Goal: Information Seeking & Learning: Learn about a topic

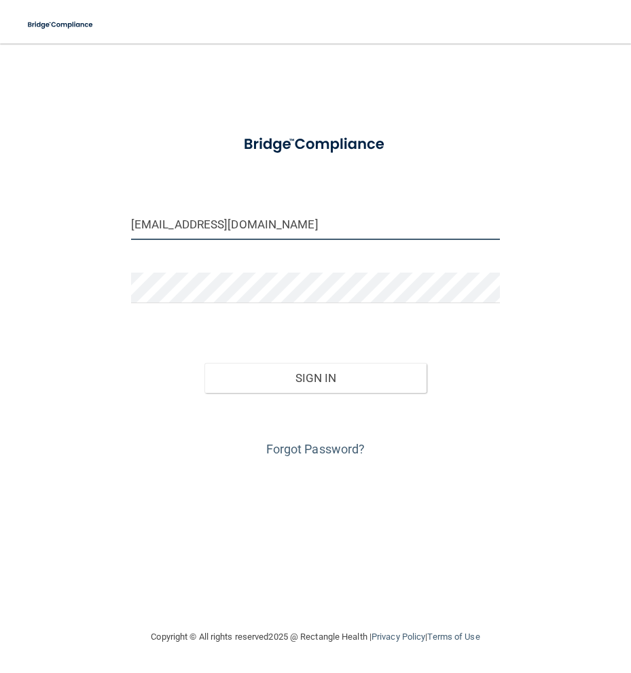
drag, startPoint x: 254, startPoint y: 225, endPoint x: 30, endPoint y: 248, distance: 225.5
click at [30, 248] on div "[EMAIL_ADDRESS][DOMAIN_NAME] Invalid email/password. You don't have permission …" at bounding box center [315, 336] width 577 height 558
type input "[EMAIL_ADDRESS][DOMAIN_NAME]"
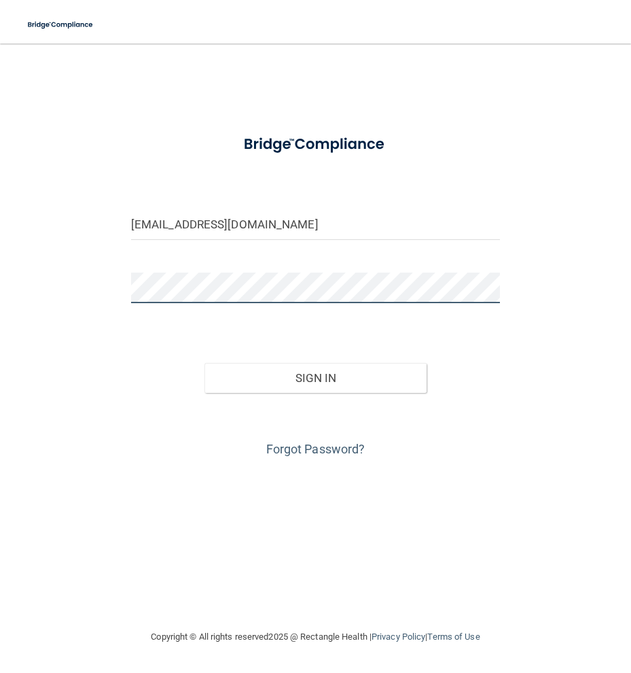
click at [82, 295] on div "[EMAIL_ADDRESS][DOMAIN_NAME] Invalid email/password. You don't have permission …" at bounding box center [315, 336] width 577 height 558
click at [205, 363] on button "Sign In" at bounding box center [316, 378] width 222 height 30
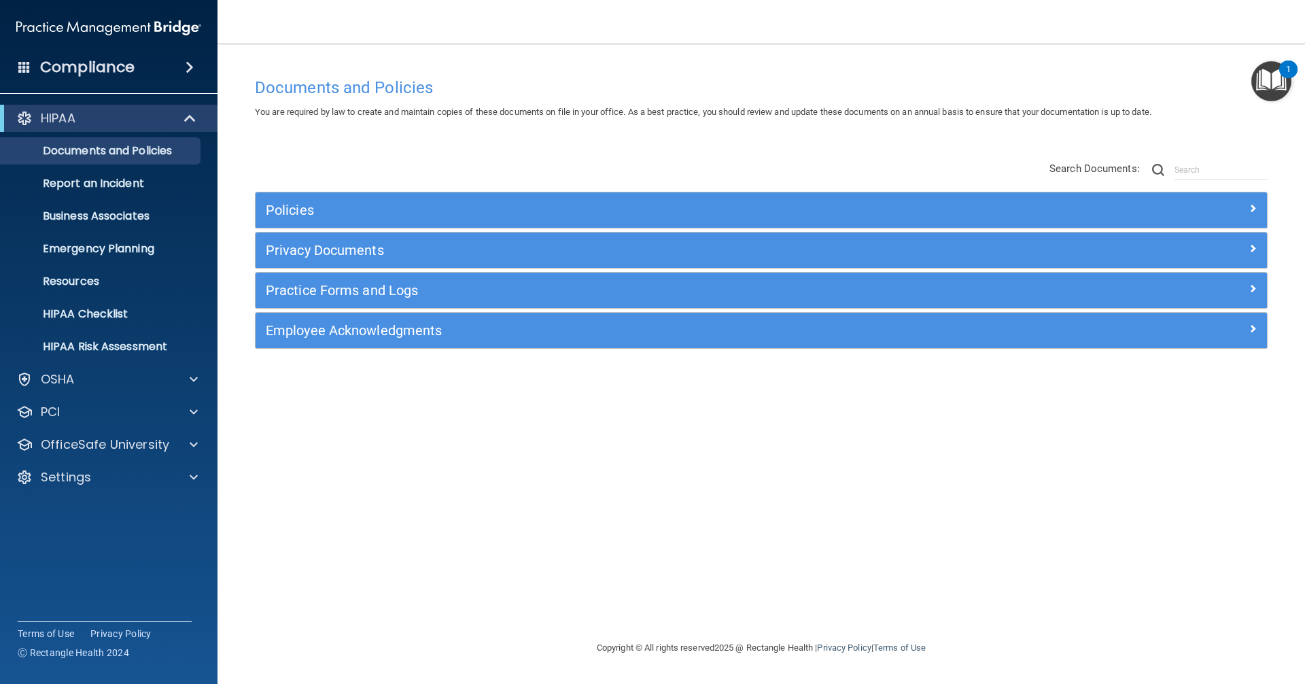
click at [631, 80] on img "Open Resource Center, 1 new notification" at bounding box center [1271, 81] width 40 height 40
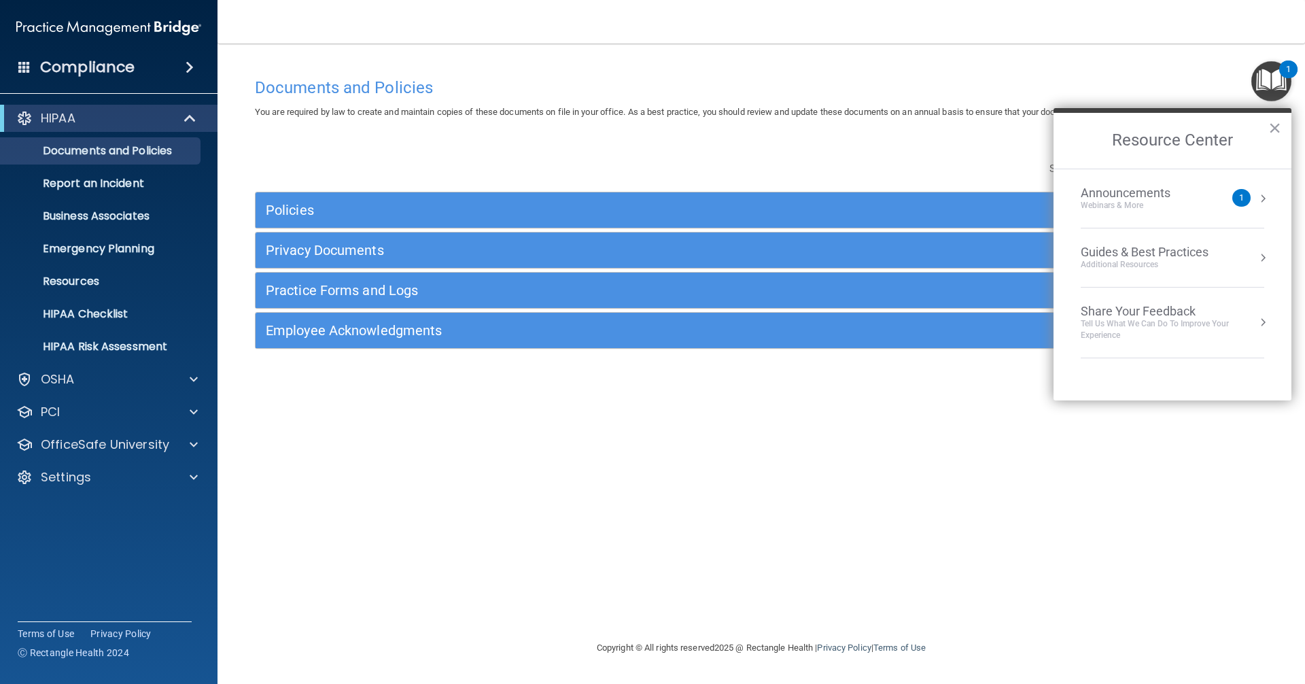
click at [631, 203] on button "Resource Center" at bounding box center [1263, 199] width 14 height 14
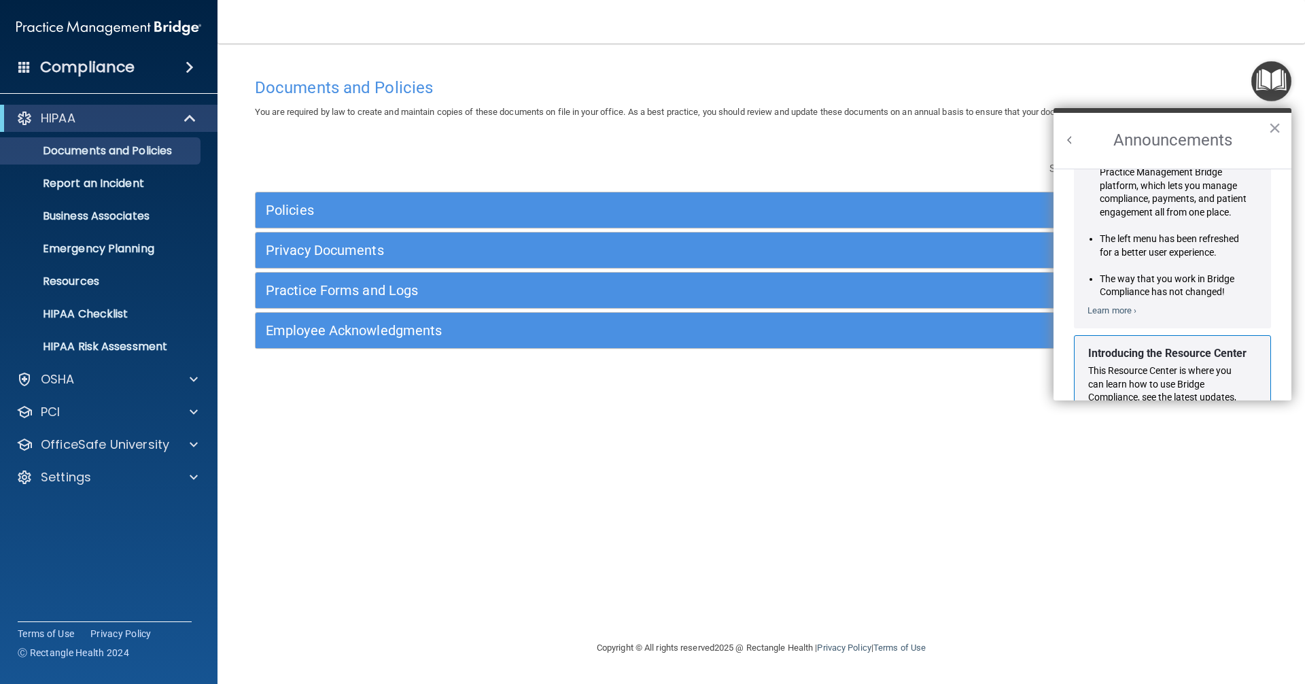
scroll to position [239, 0]
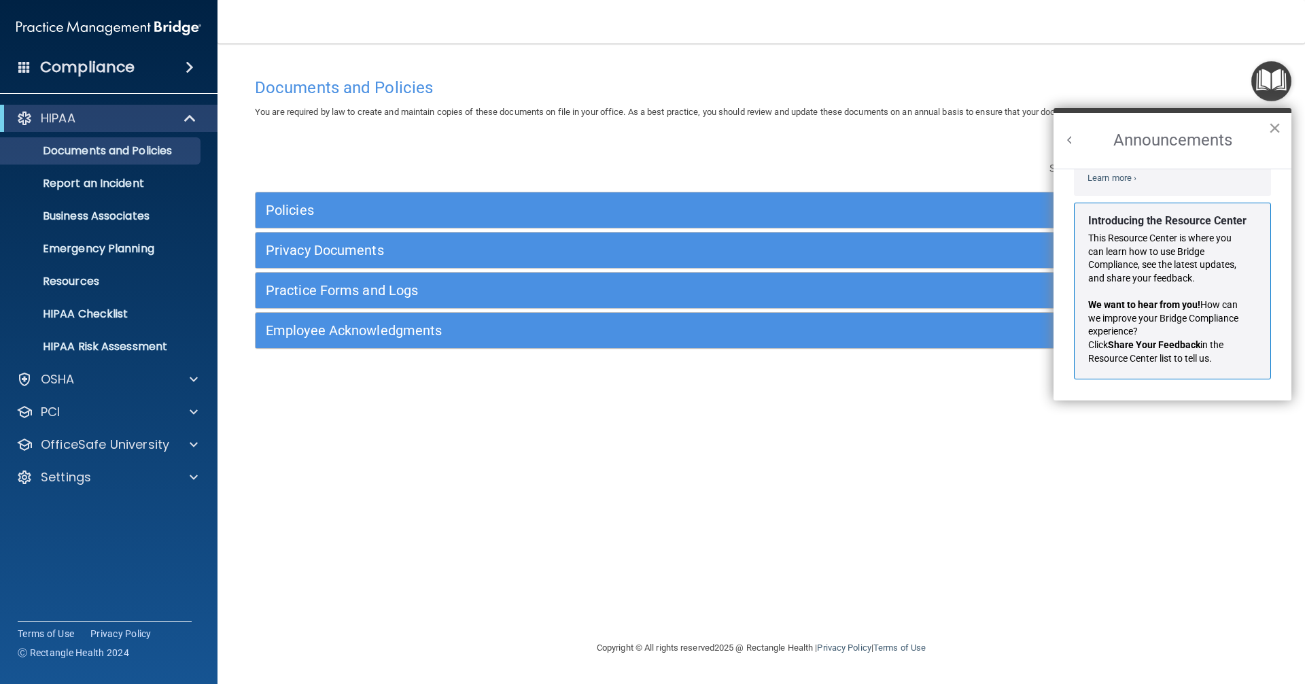
click at [631, 126] on button "×" at bounding box center [1274, 128] width 13 height 22
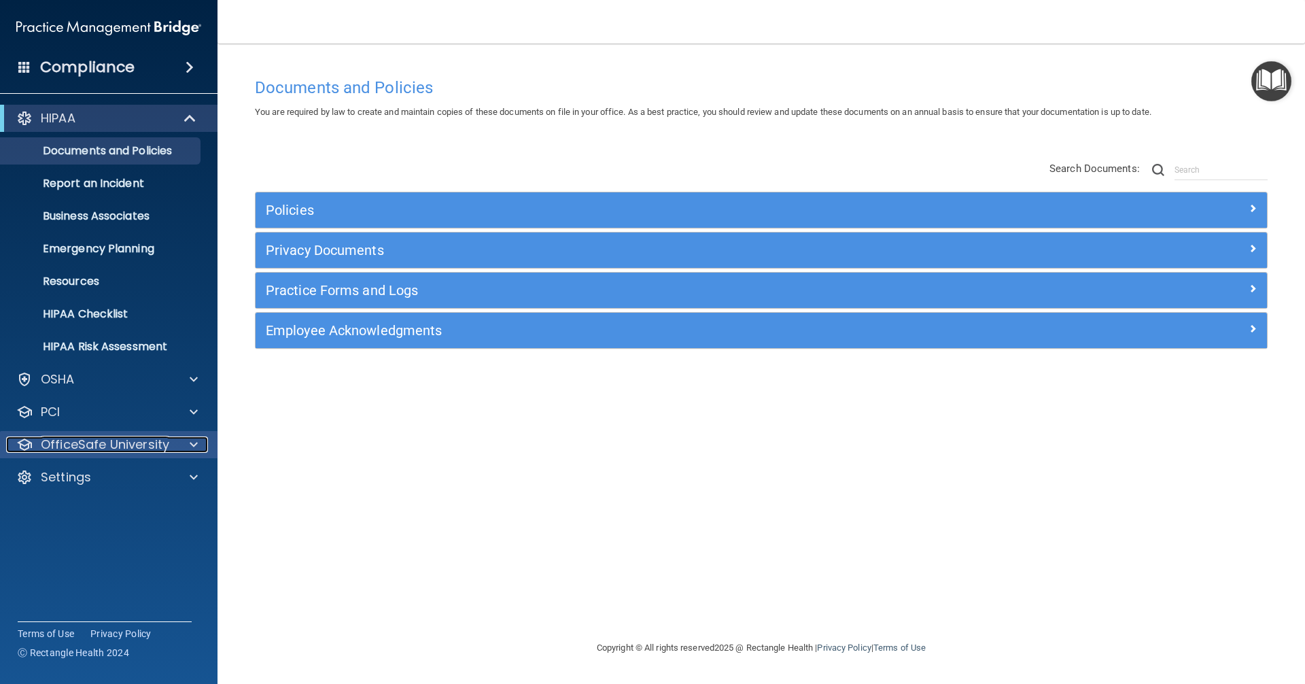
click at [188, 440] on div at bounding box center [192, 444] width 34 height 16
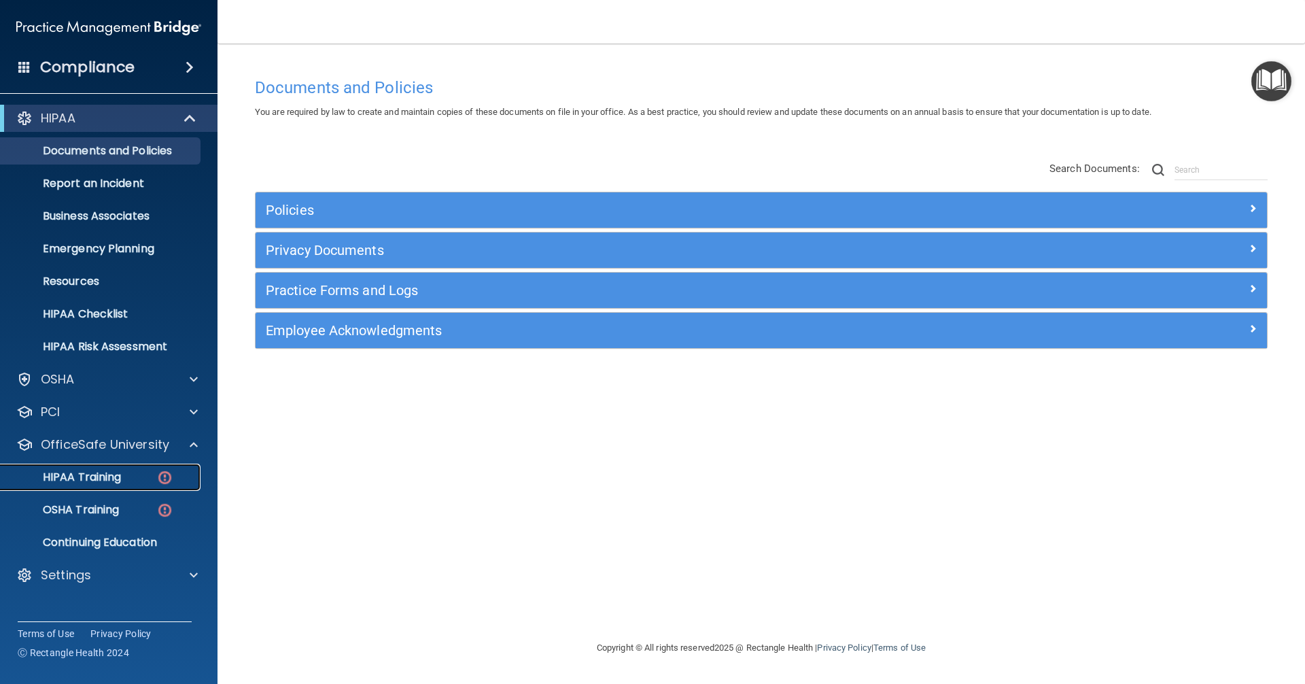
click at [101, 476] on p "HIPAA Training" at bounding box center [65, 477] width 112 height 14
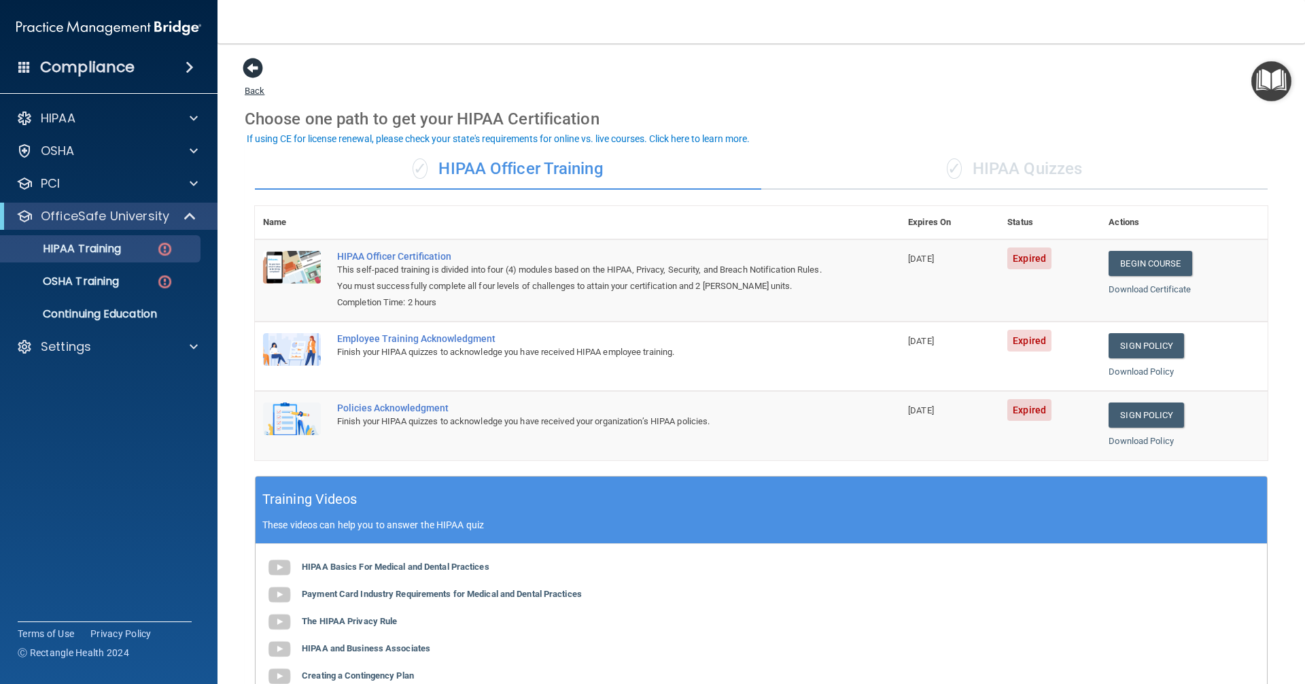
click at [249, 64] on span at bounding box center [253, 68] width 20 height 20
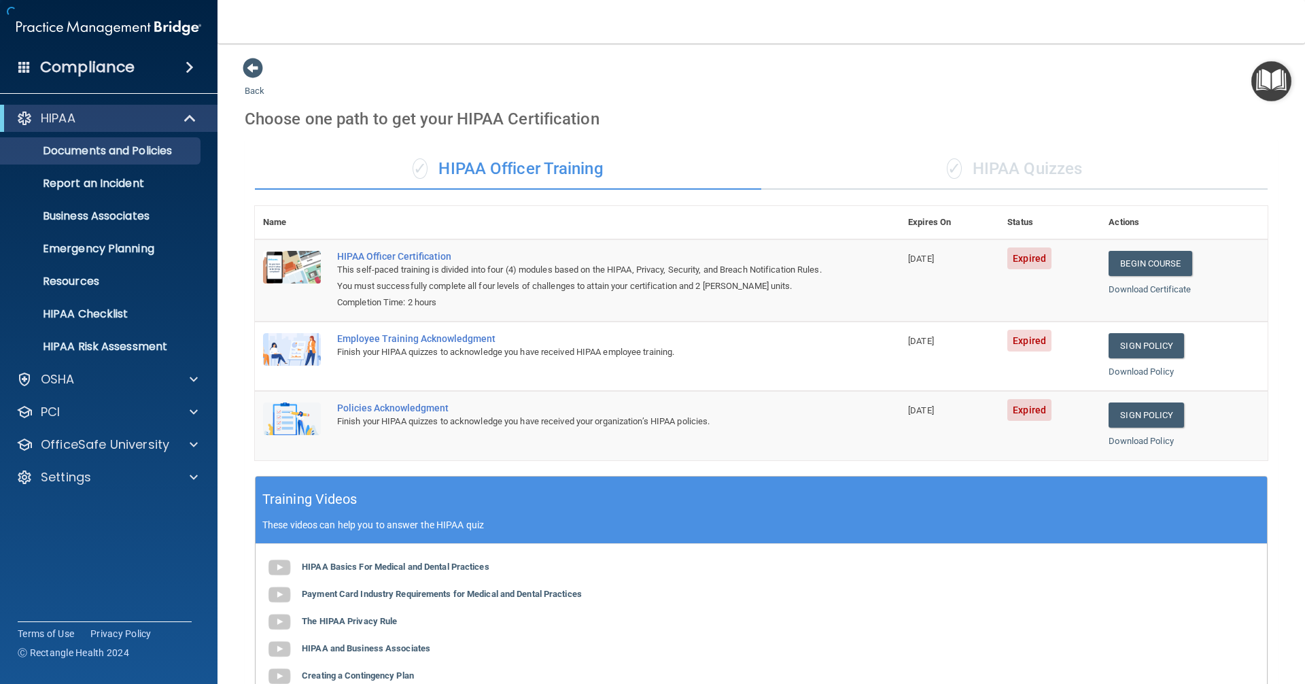
click at [193, 63] on span at bounding box center [190, 67] width 8 height 16
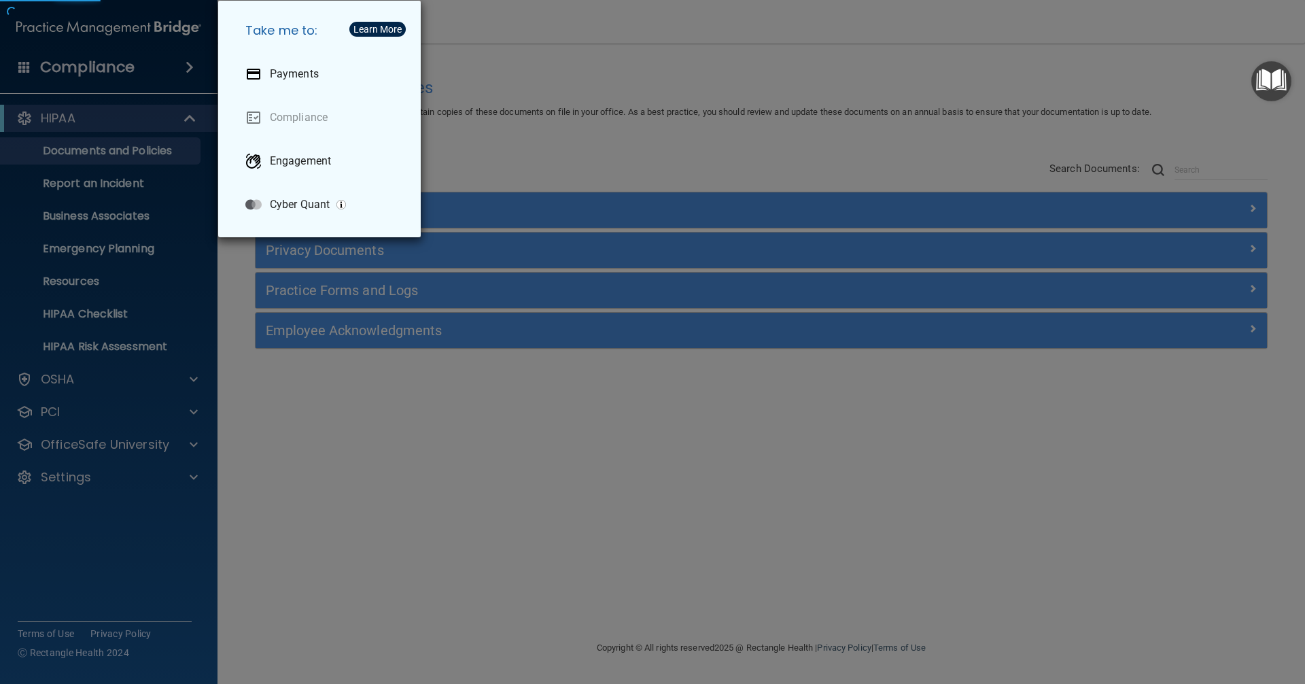
click at [94, 46] on div "Take me to: Payments Compliance Engagement Cyber Quant" at bounding box center [652, 342] width 1305 height 684
